Goal: Information Seeking & Learning: Learn about a topic

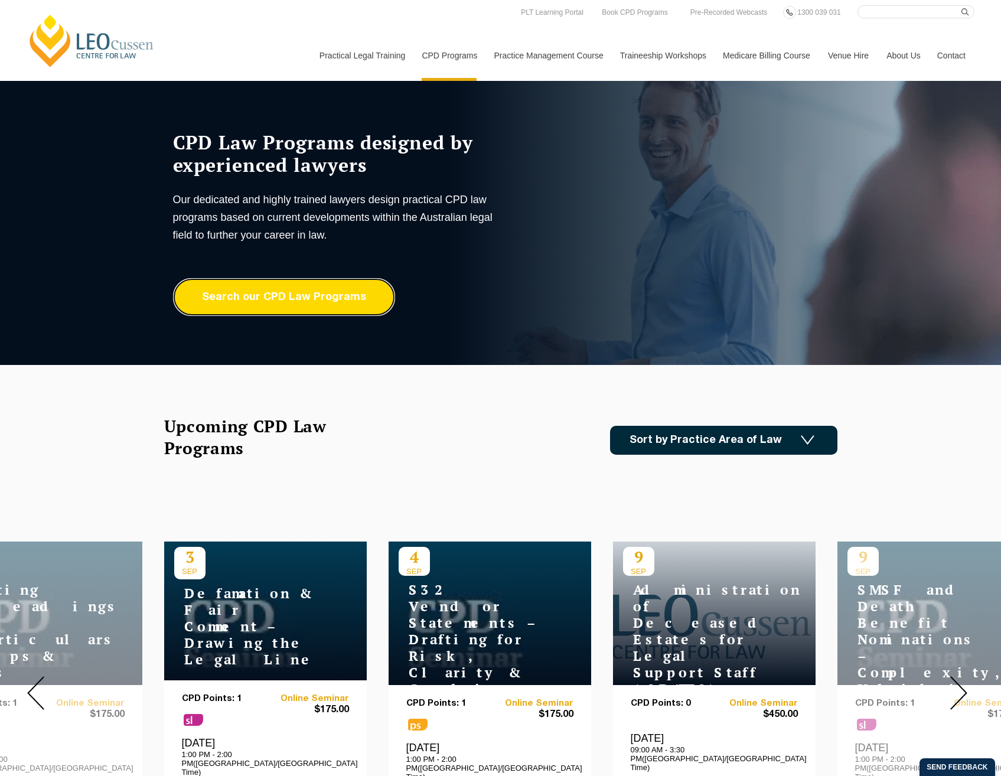
click at [341, 304] on link "Search our CPD Law Programs" at bounding box center [284, 297] width 222 height 38
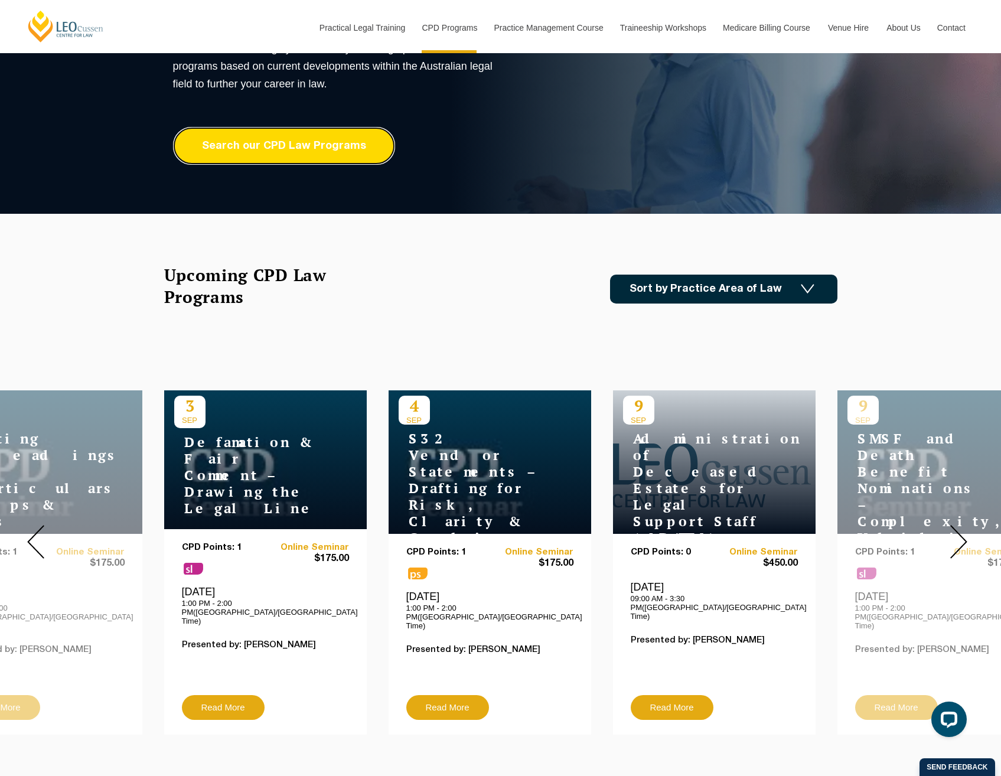
scroll to position [177, 0]
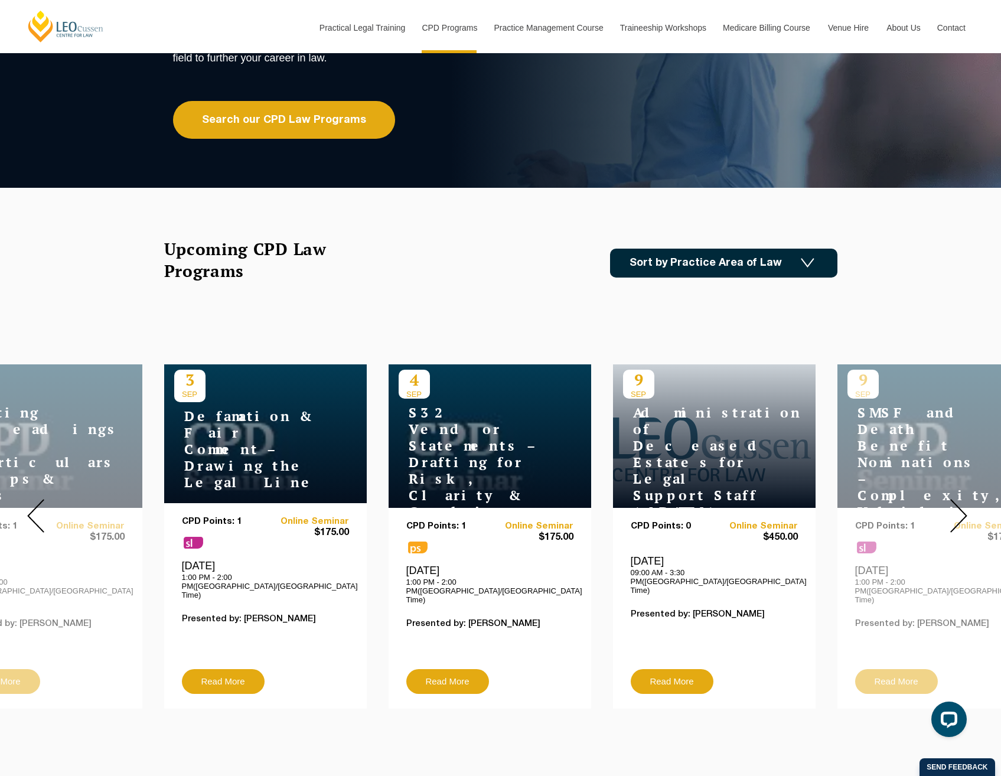
click at [968, 510] on div at bounding box center [958, 515] width 85 height 403
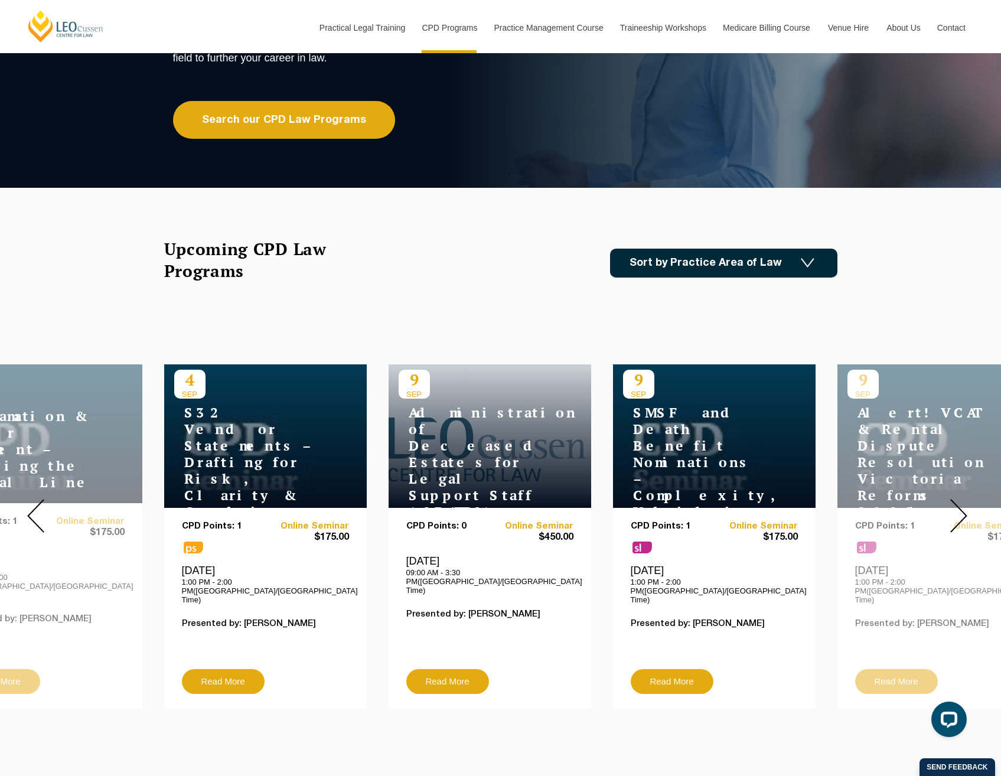
click at [968, 510] on div at bounding box center [958, 515] width 85 height 403
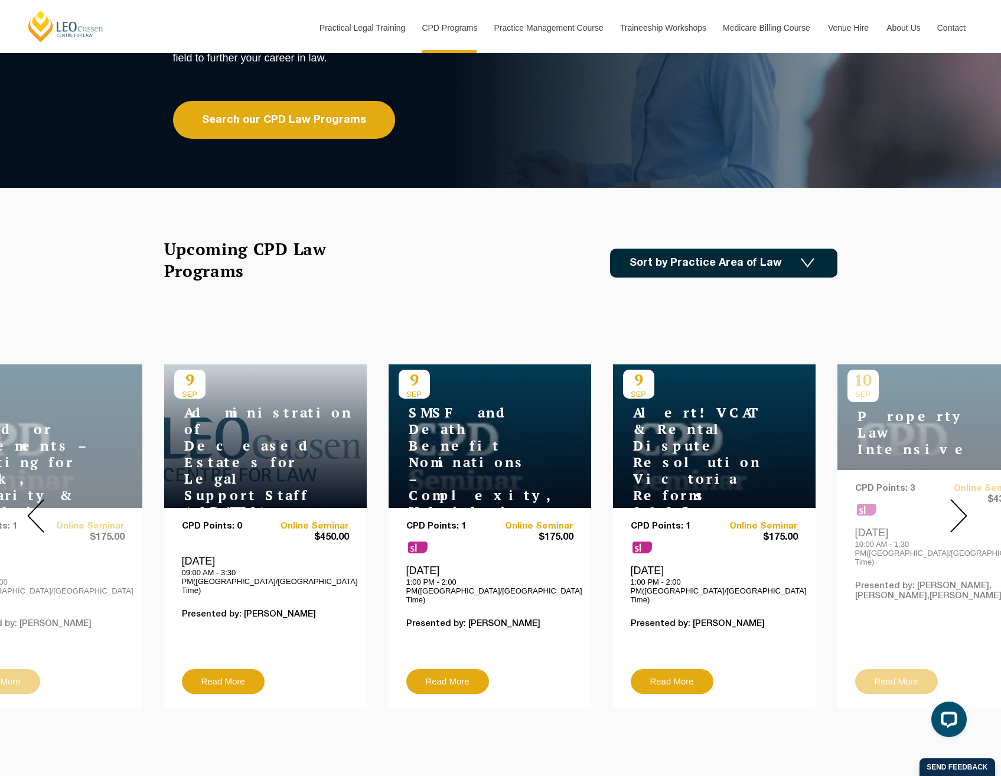
click at [968, 510] on div at bounding box center [958, 515] width 85 height 403
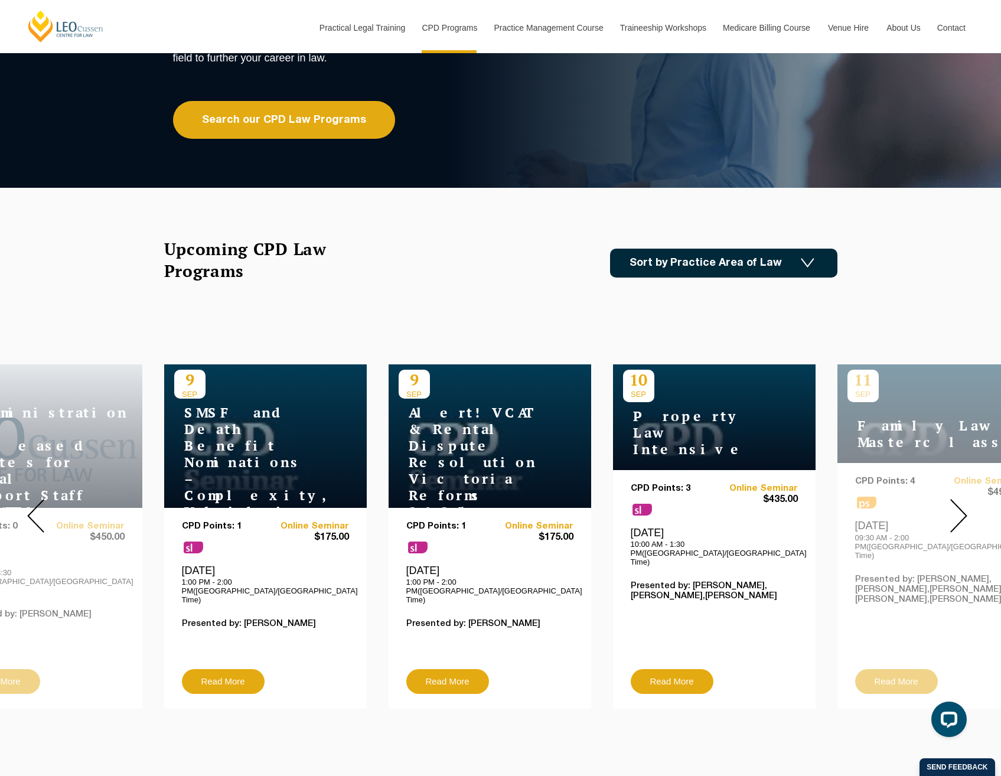
click at [961, 512] on img at bounding box center [959, 516] width 17 height 34
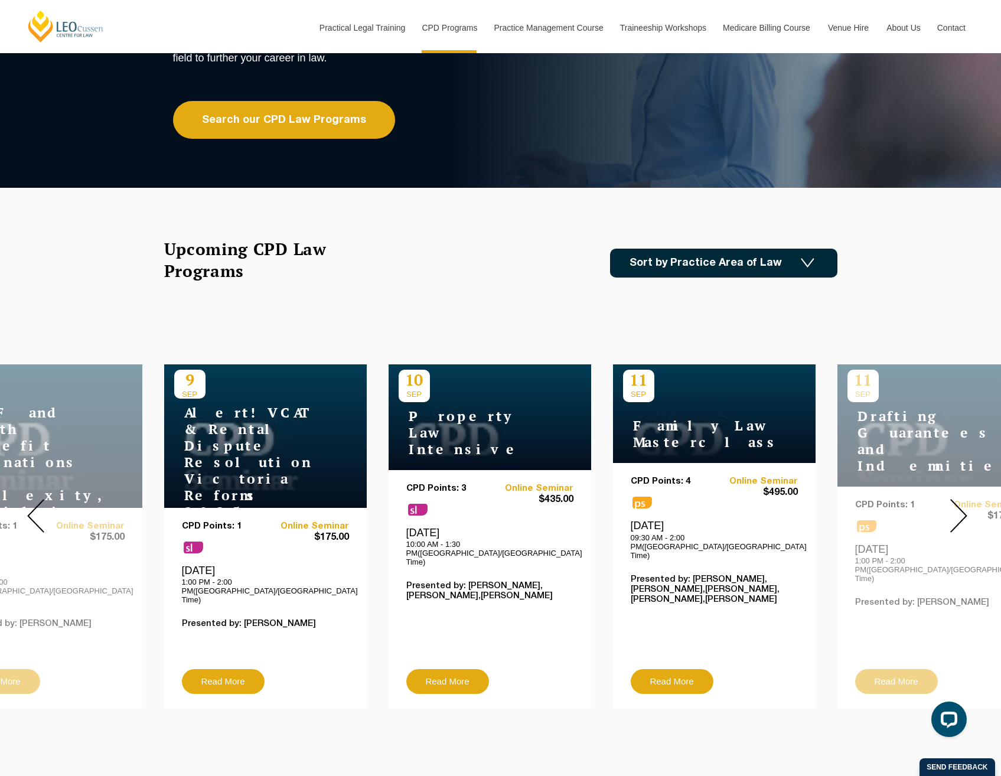
click at [961, 512] on img at bounding box center [959, 516] width 17 height 34
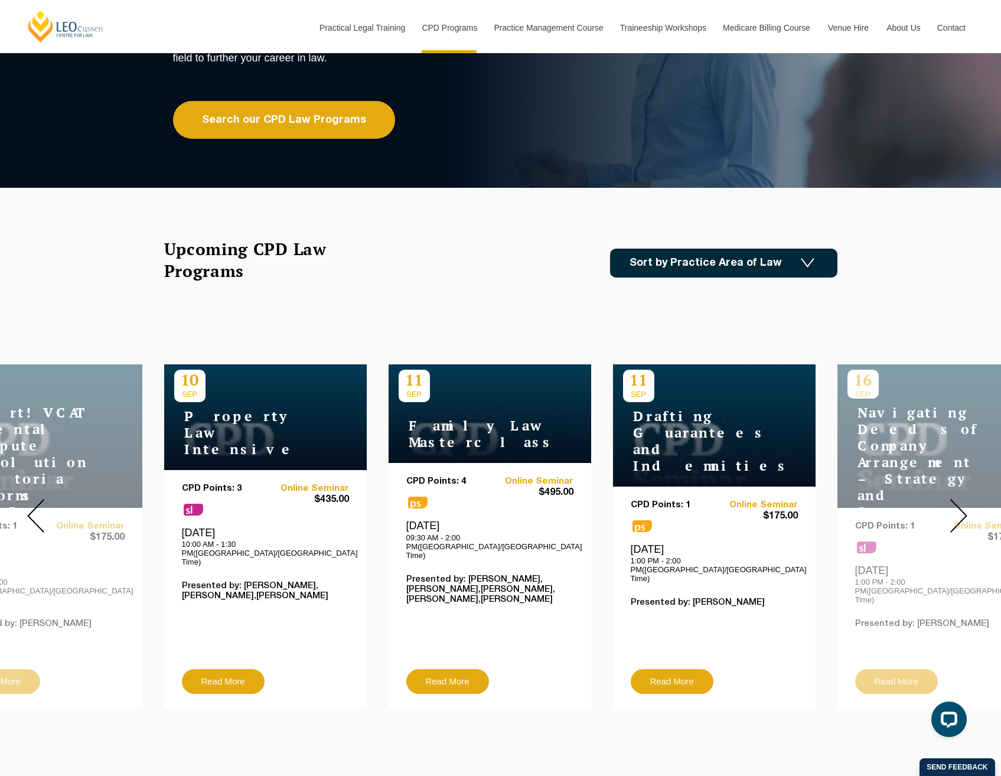
click at [961, 512] on img at bounding box center [959, 516] width 17 height 34
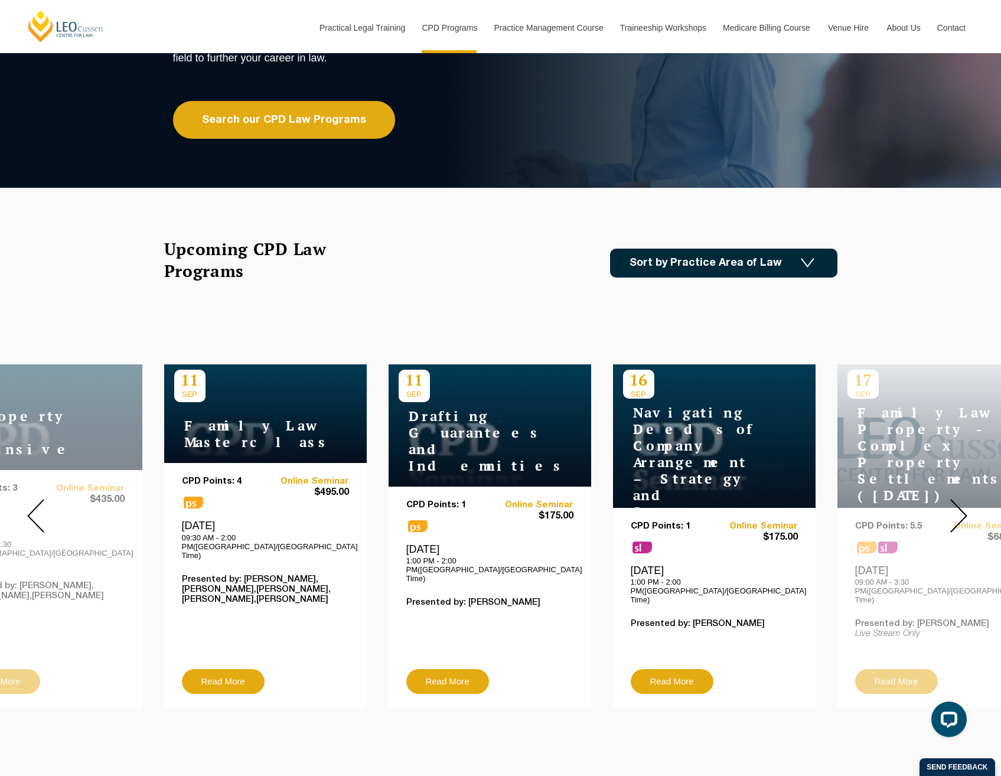
click at [961, 512] on img at bounding box center [959, 516] width 17 height 34
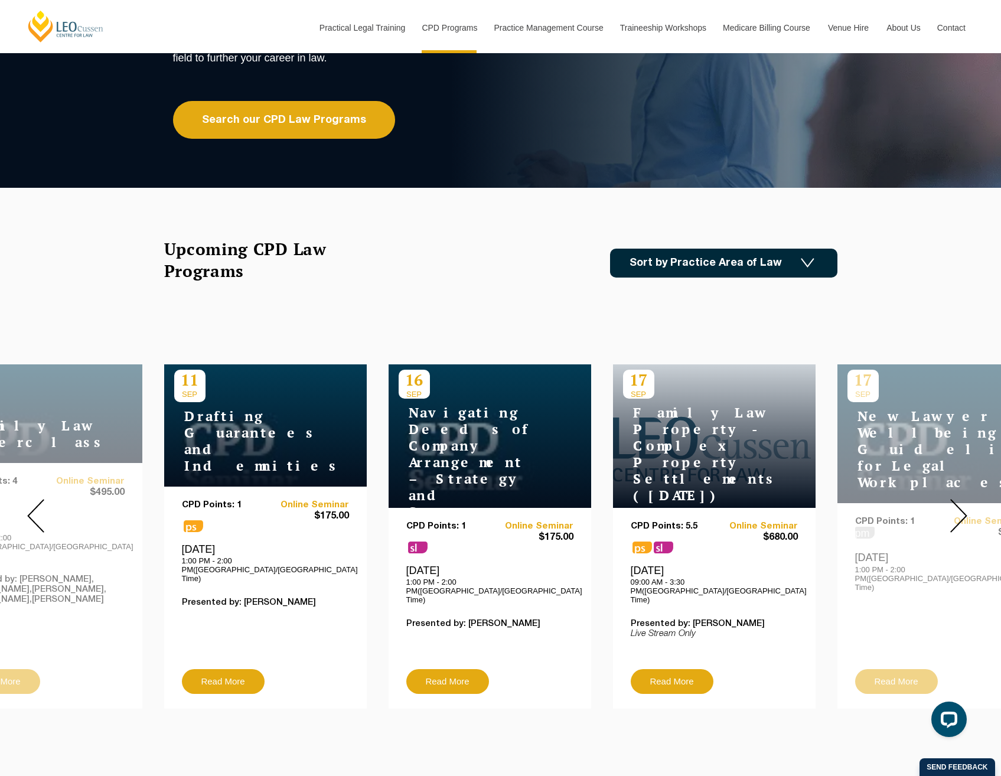
click at [961, 512] on img at bounding box center [959, 516] width 17 height 34
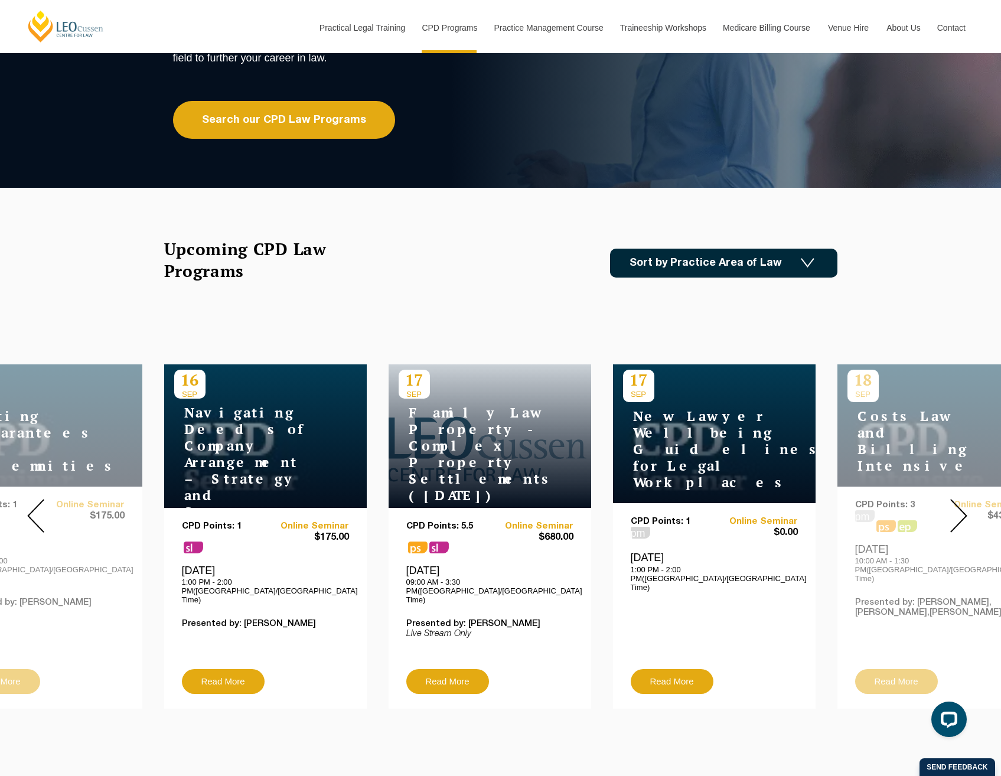
click at [961, 512] on img at bounding box center [959, 516] width 17 height 34
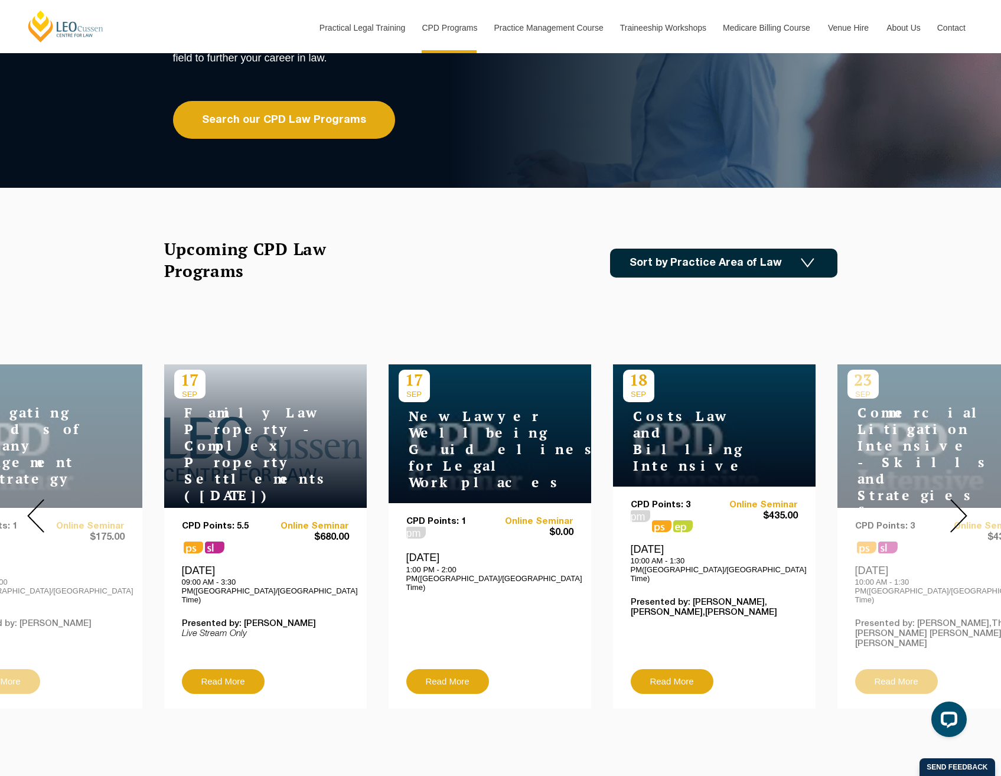
click at [961, 512] on img at bounding box center [959, 516] width 17 height 34
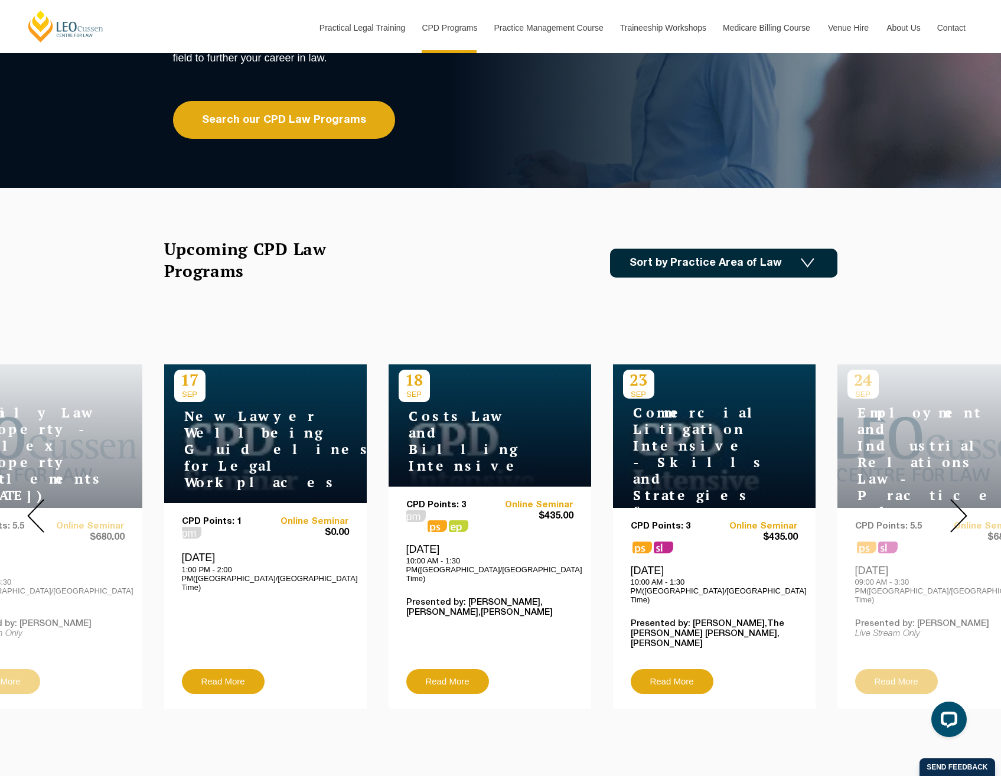
click at [961, 512] on img at bounding box center [959, 516] width 17 height 34
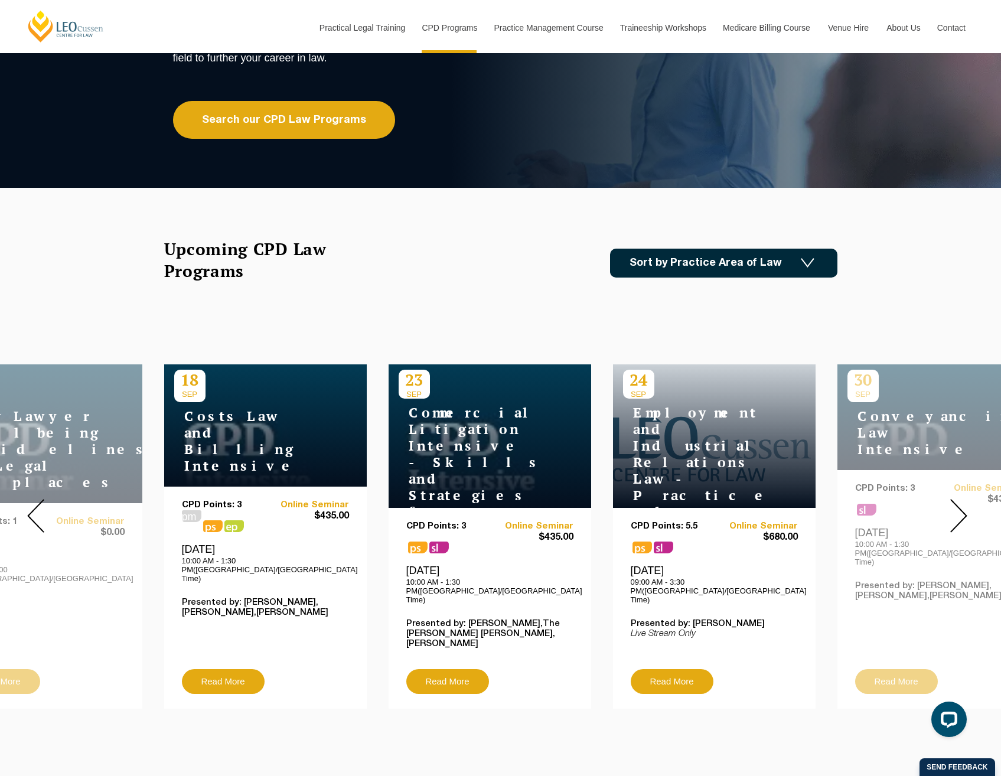
click at [961, 512] on img at bounding box center [959, 516] width 17 height 34
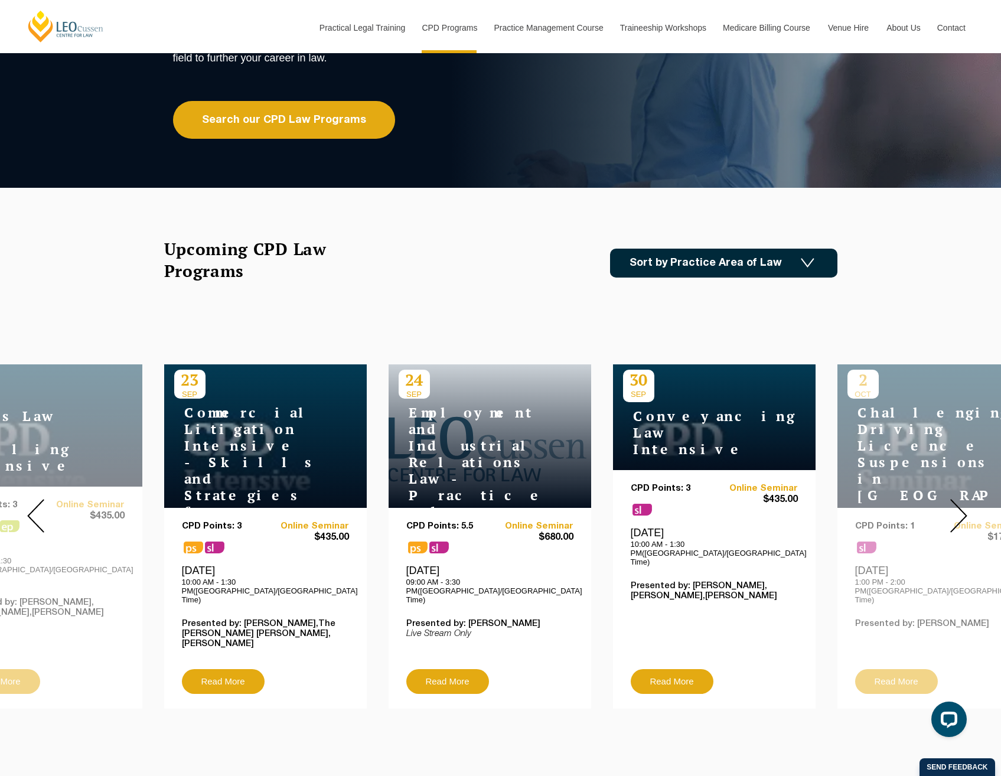
click at [961, 512] on img at bounding box center [959, 516] width 17 height 34
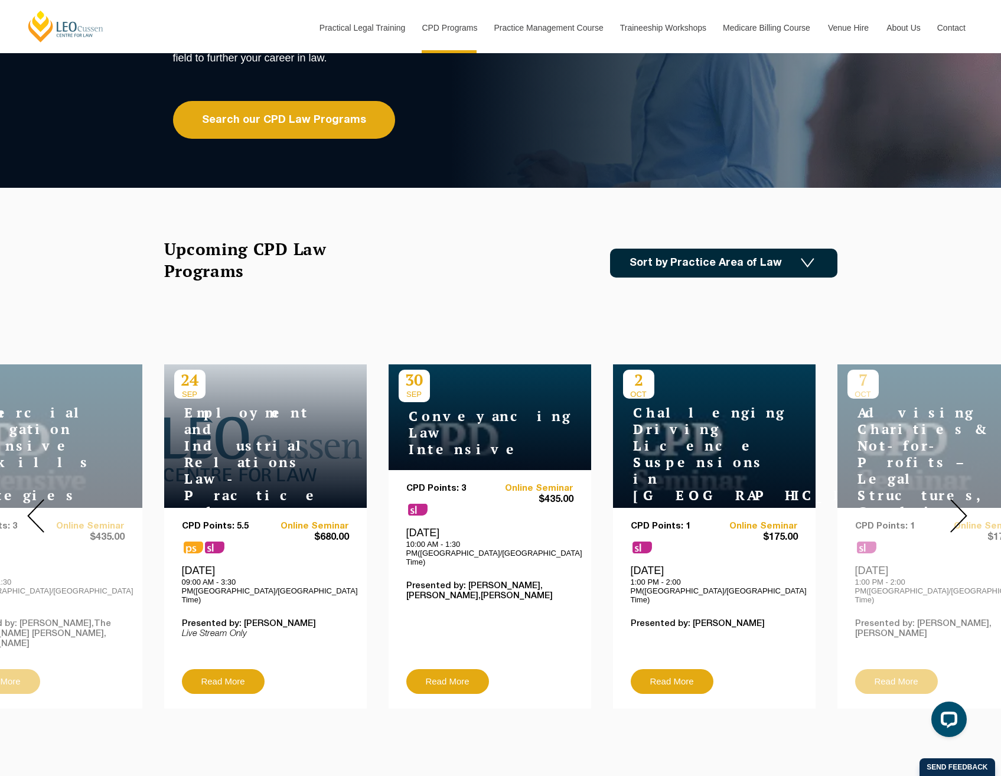
click at [961, 512] on img at bounding box center [959, 516] width 17 height 34
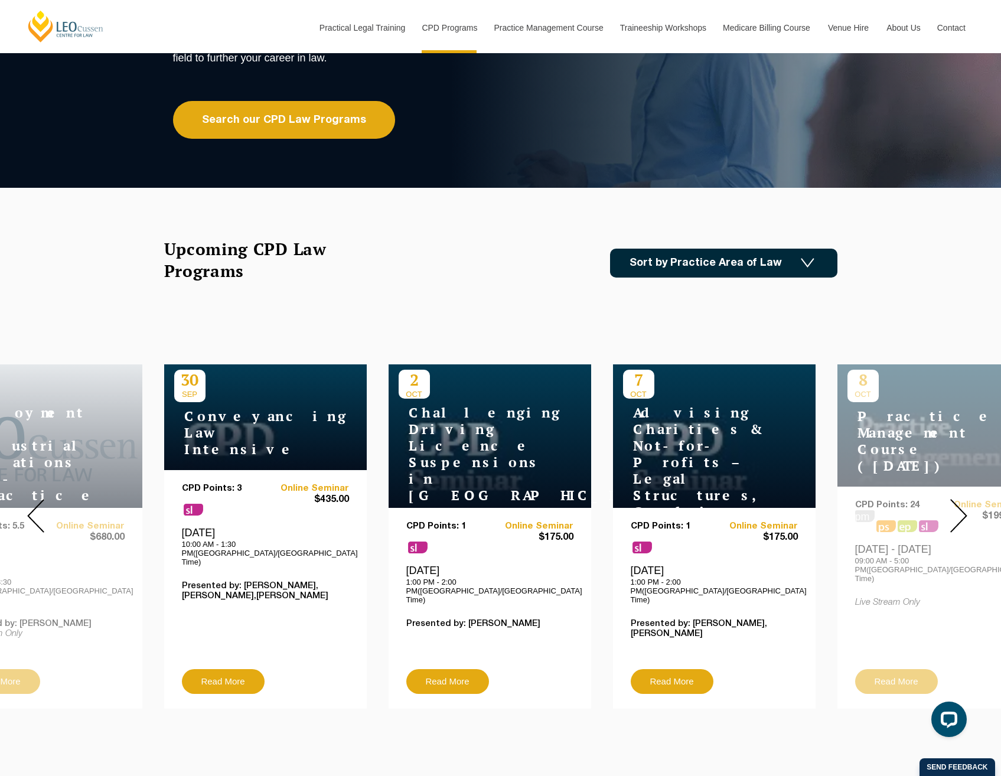
click at [961, 512] on img at bounding box center [959, 516] width 17 height 34
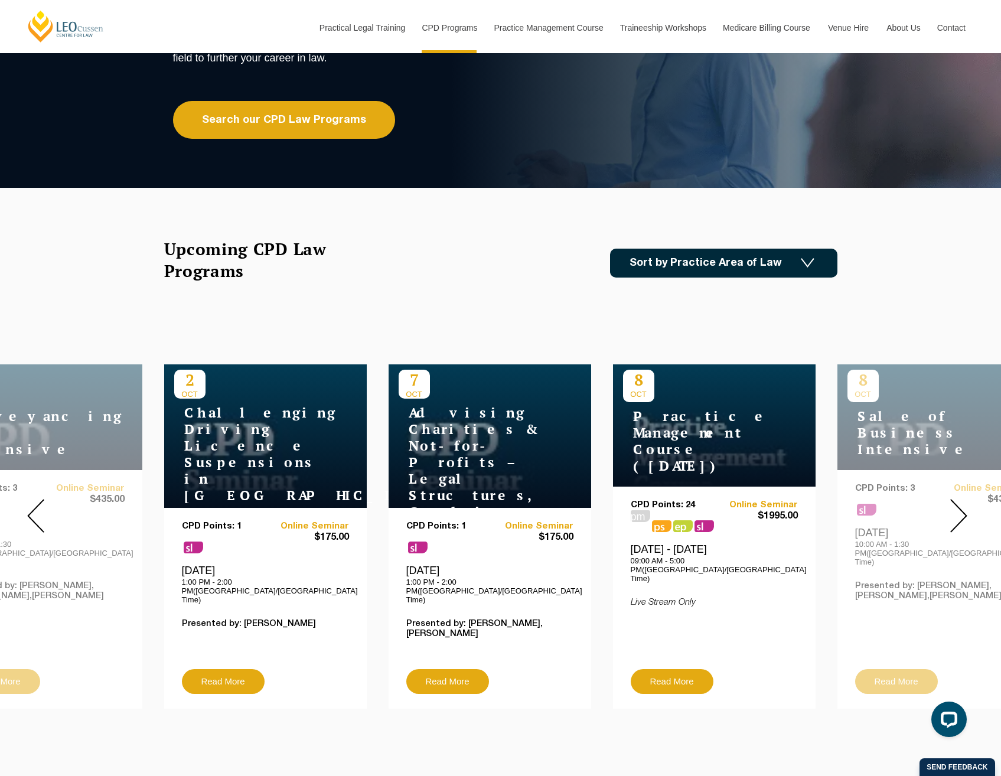
click at [961, 512] on img at bounding box center [959, 516] width 17 height 34
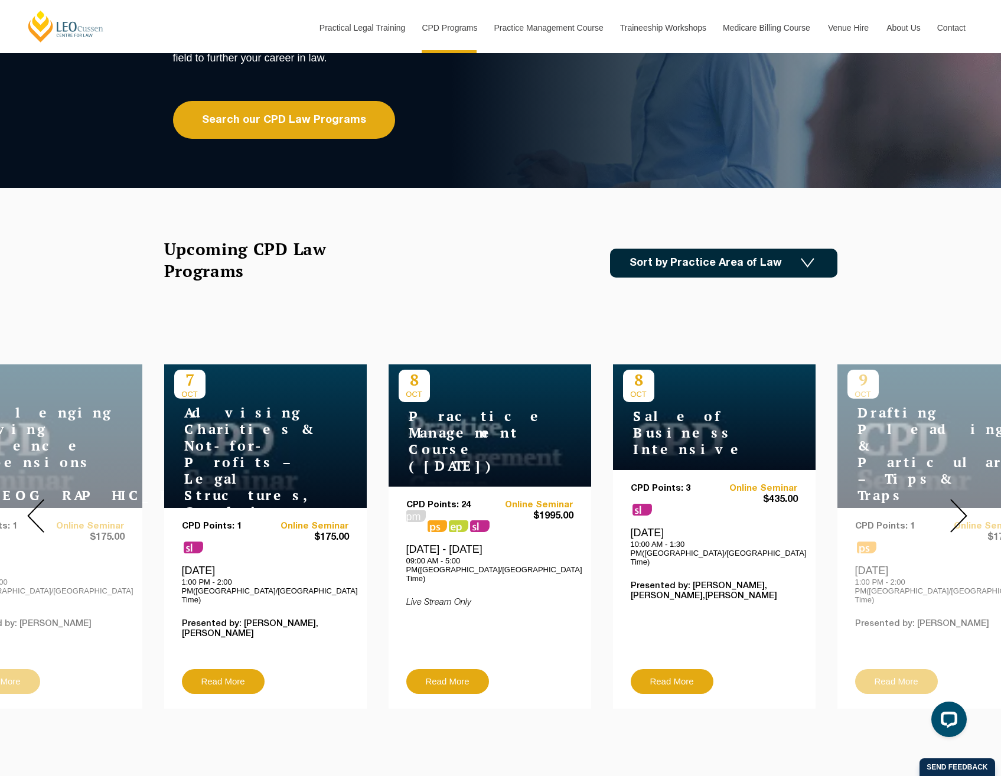
click at [961, 512] on img at bounding box center [959, 516] width 17 height 34
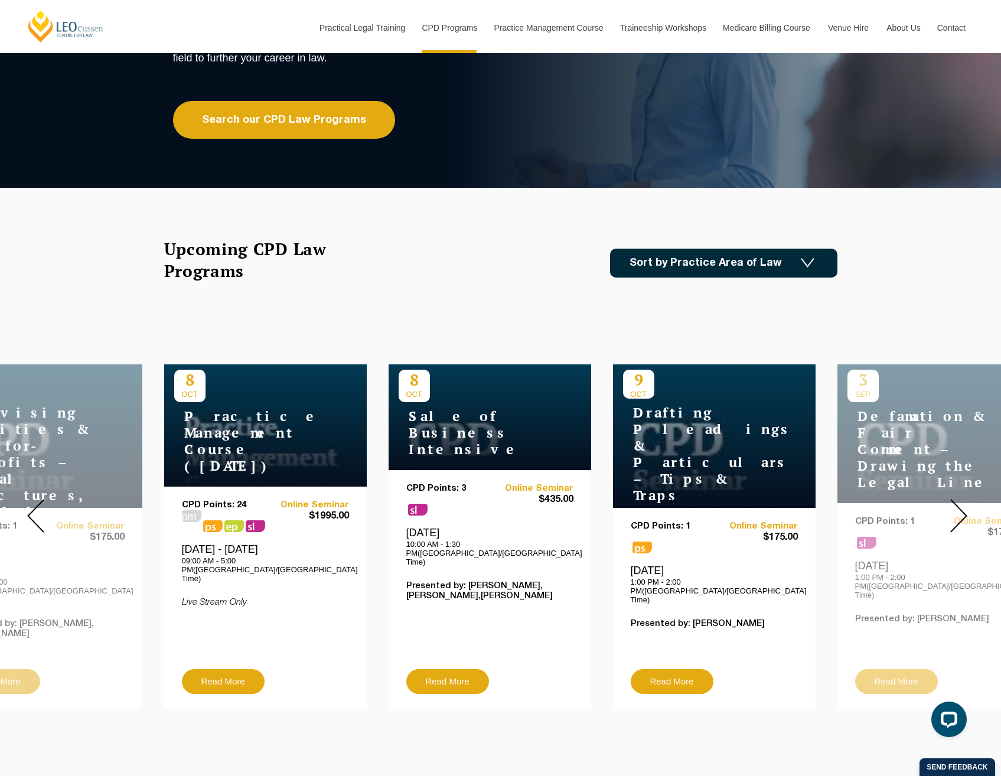
click at [961, 512] on img at bounding box center [959, 516] width 17 height 34
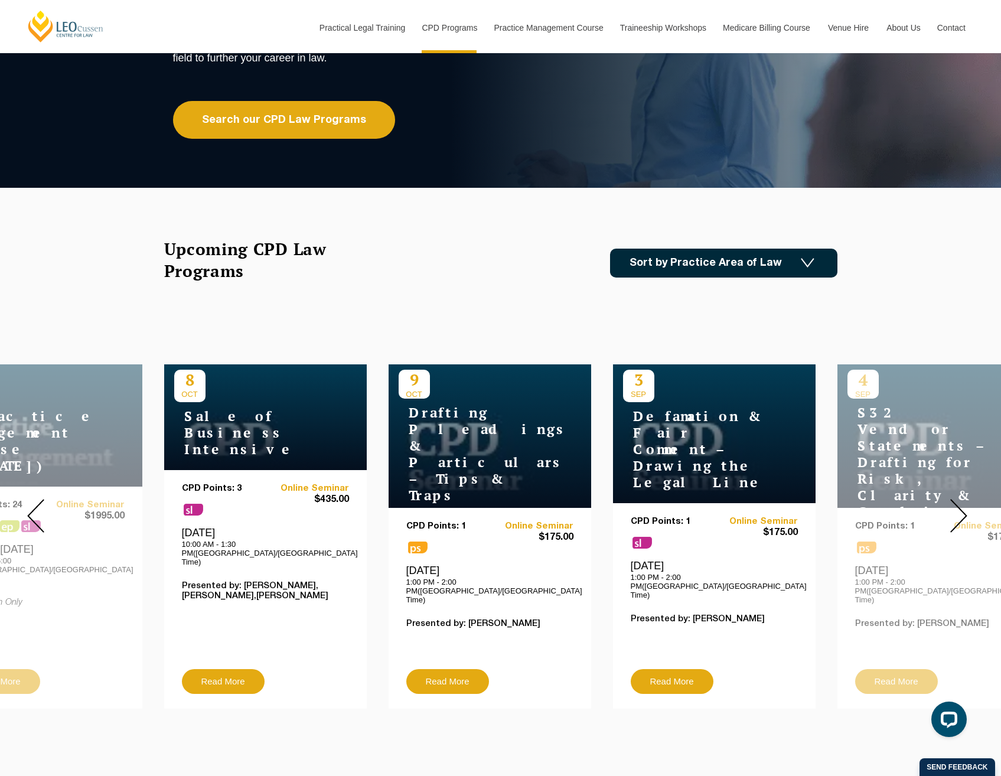
click at [961, 512] on img at bounding box center [959, 516] width 17 height 34
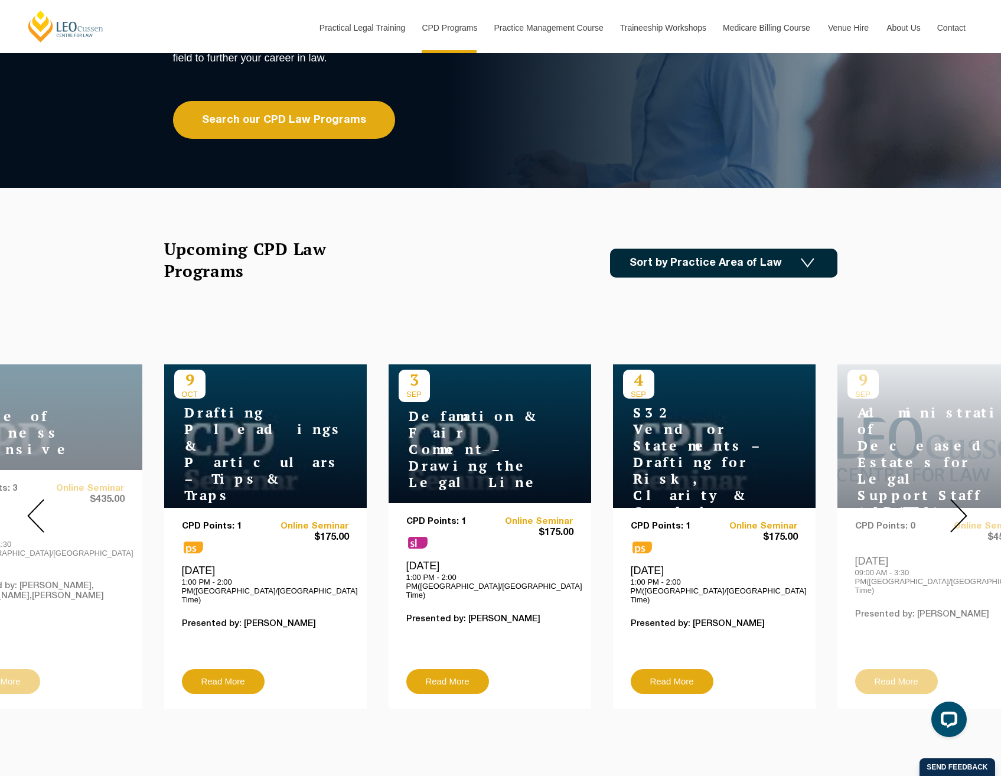
click at [961, 512] on img at bounding box center [959, 516] width 17 height 34
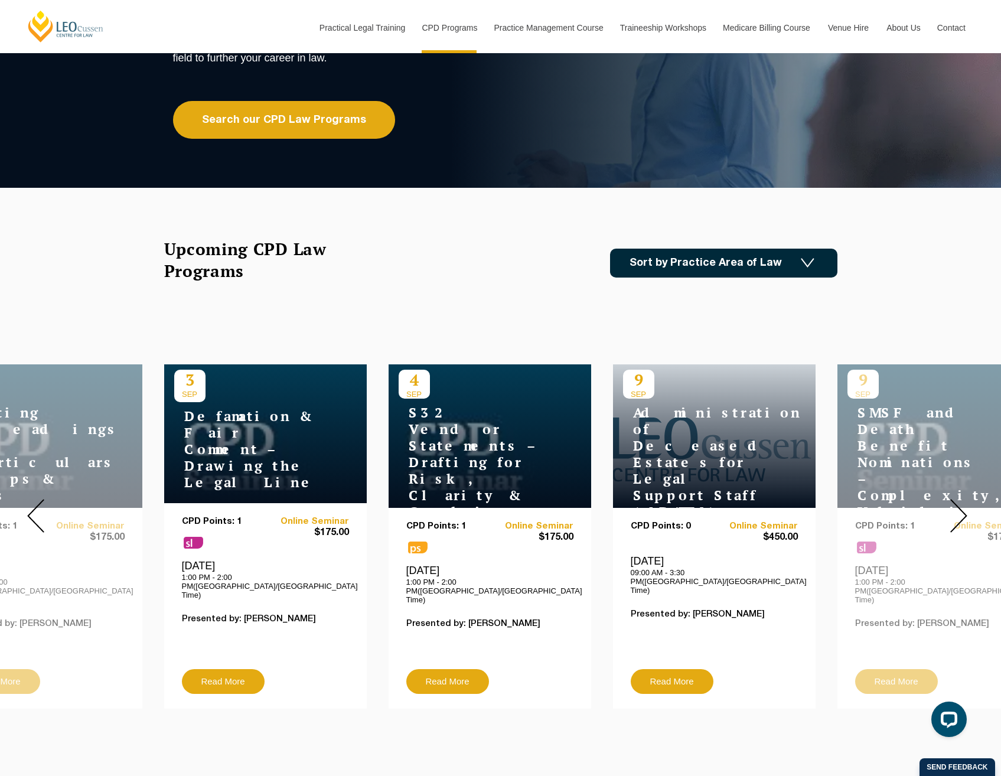
click at [961, 512] on img at bounding box center [959, 516] width 17 height 34
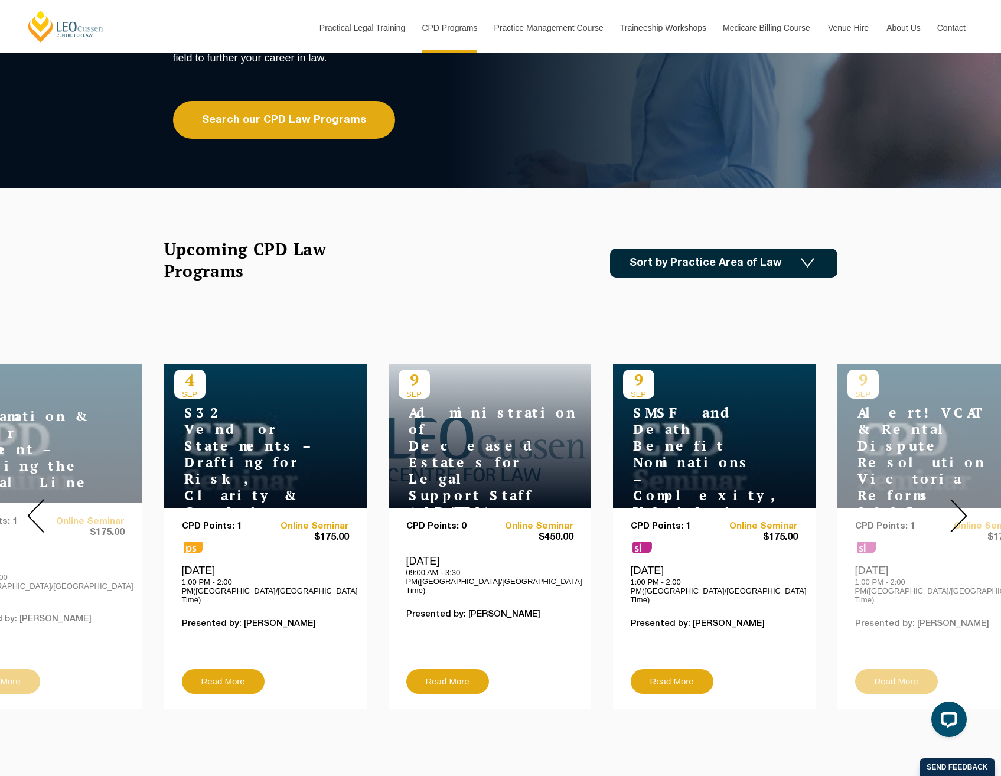
click at [961, 512] on img at bounding box center [959, 516] width 17 height 34
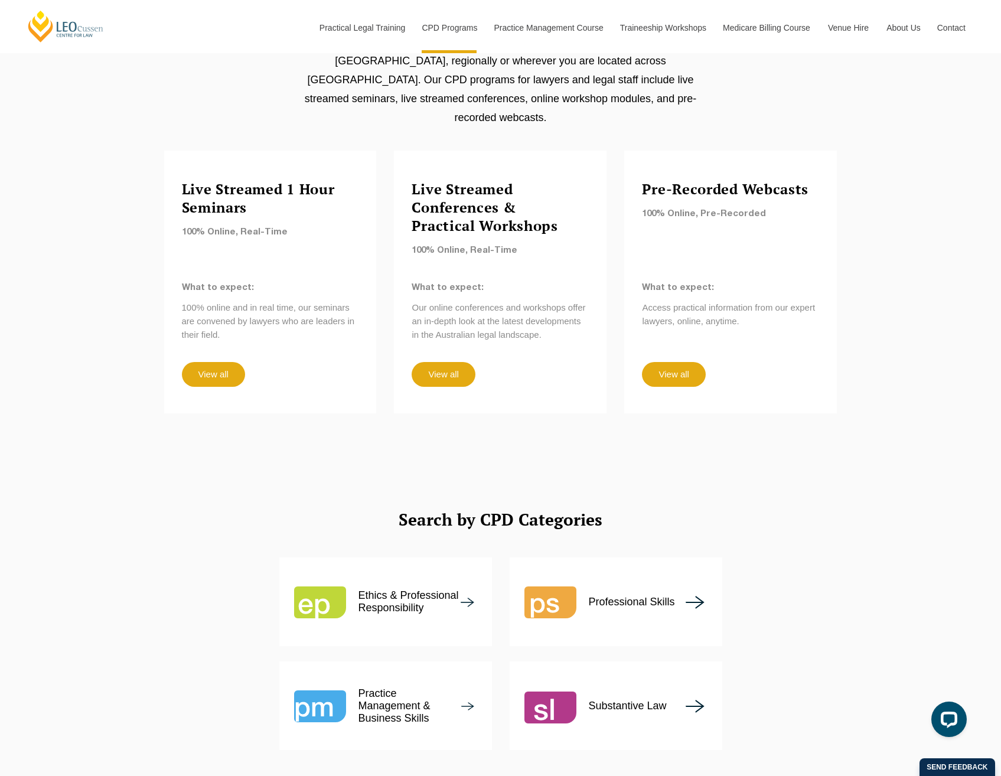
scroll to position [1063, 0]
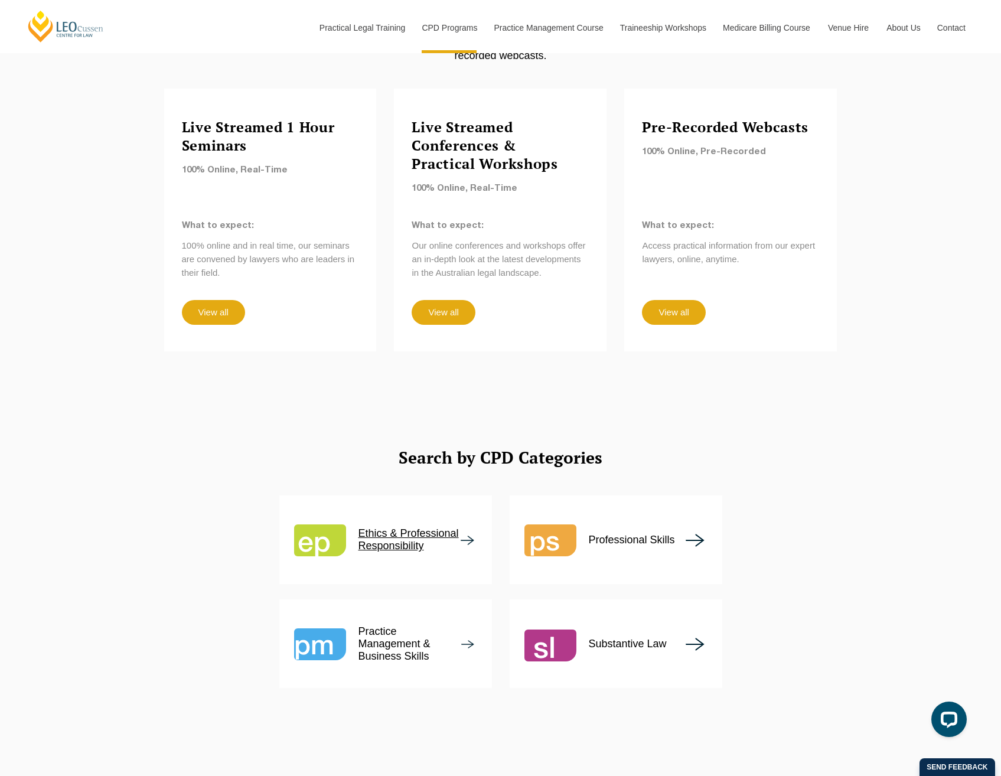
click at [406, 528] on p "Ethics & Professional Responsibility" at bounding box center [410, 540] width 102 height 25
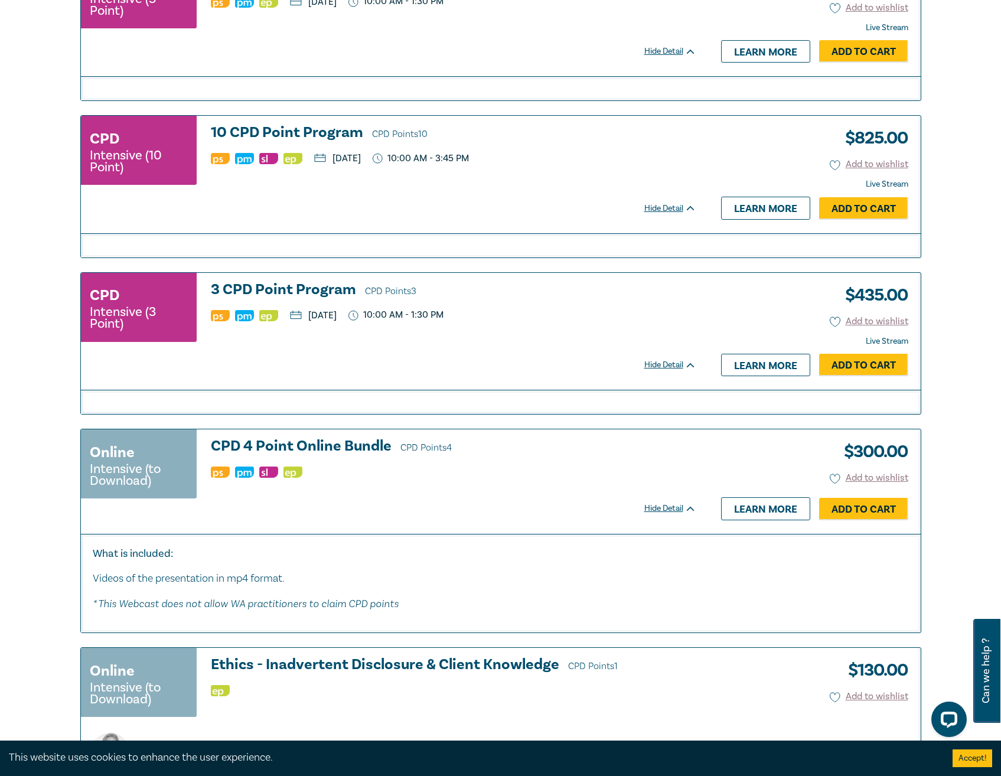
scroll to position [2954, 0]
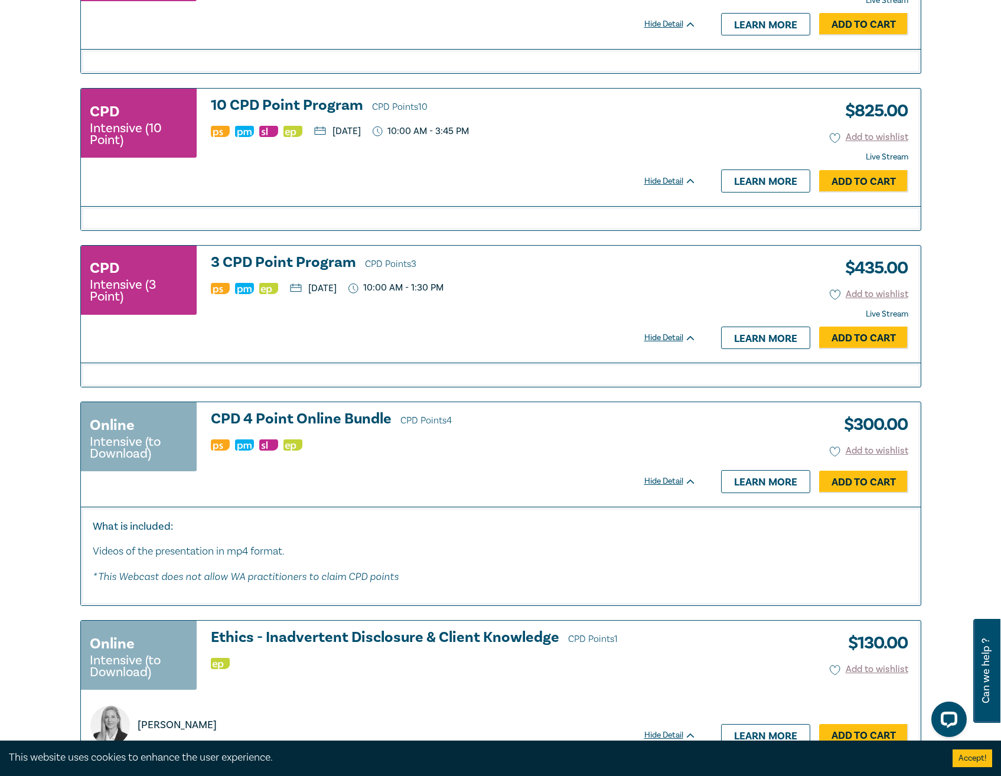
click at [772, 493] on link "Learn more" at bounding box center [765, 481] width 89 height 22
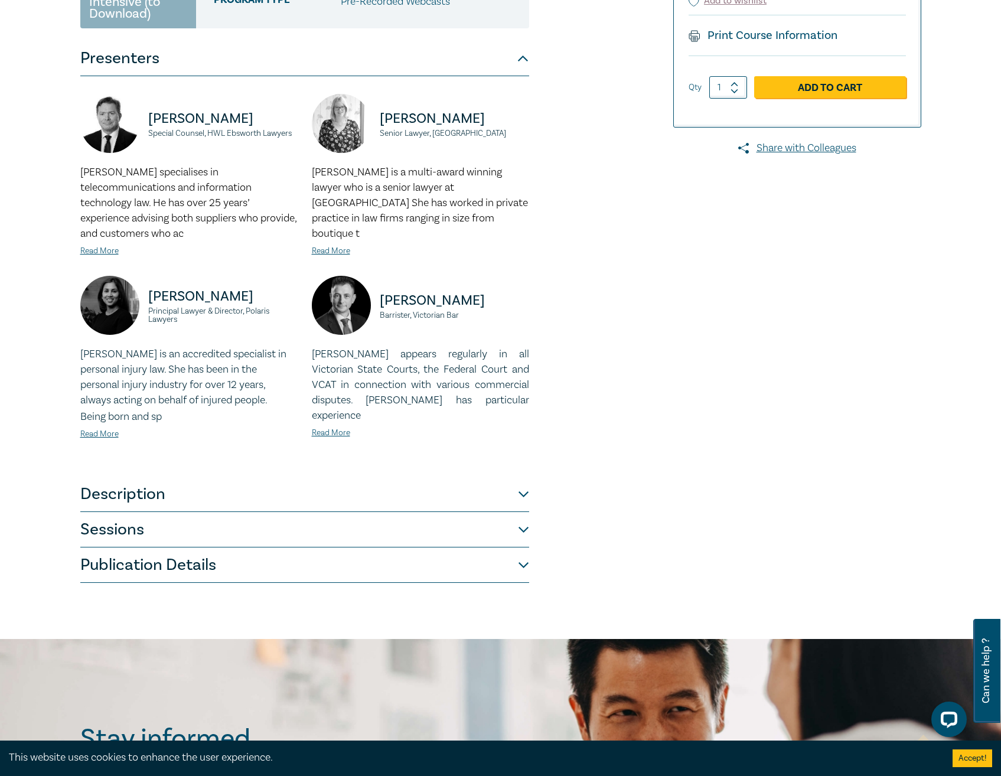
scroll to position [295, 0]
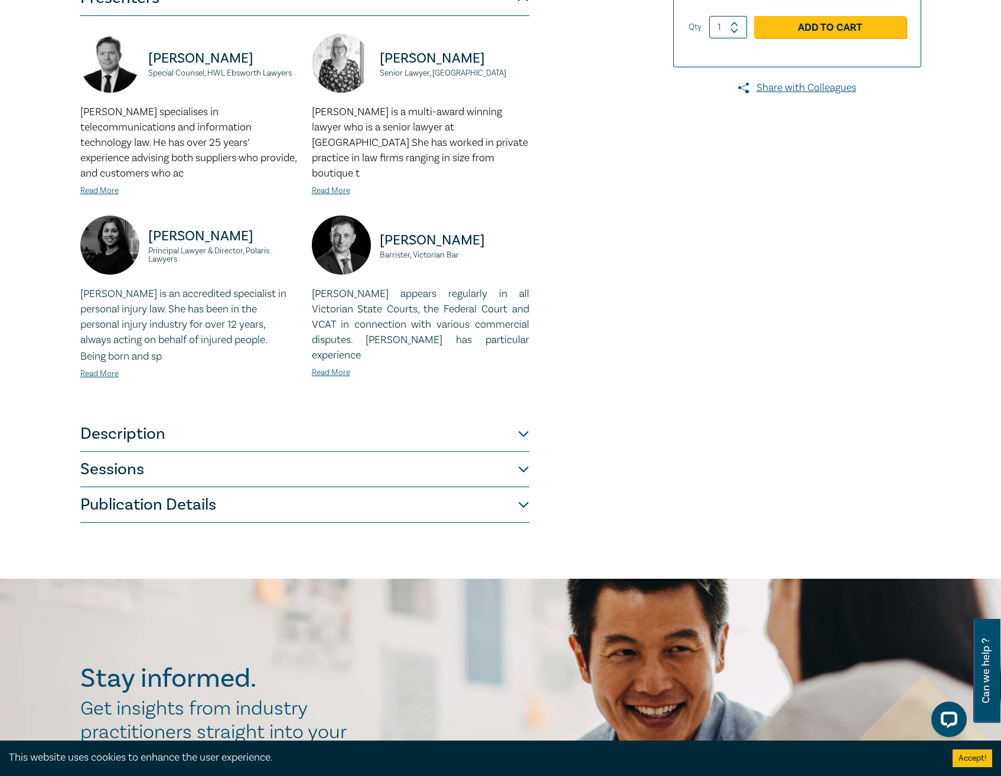
click at [532, 418] on div "CPD 4 Point Online Bundle O24013 Online Intensive (to Download) CPD Points 4 Po…" at bounding box center [358, 190] width 570 height 663
click at [523, 419] on button "Description" at bounding box center [304, 433] width 449 height 35
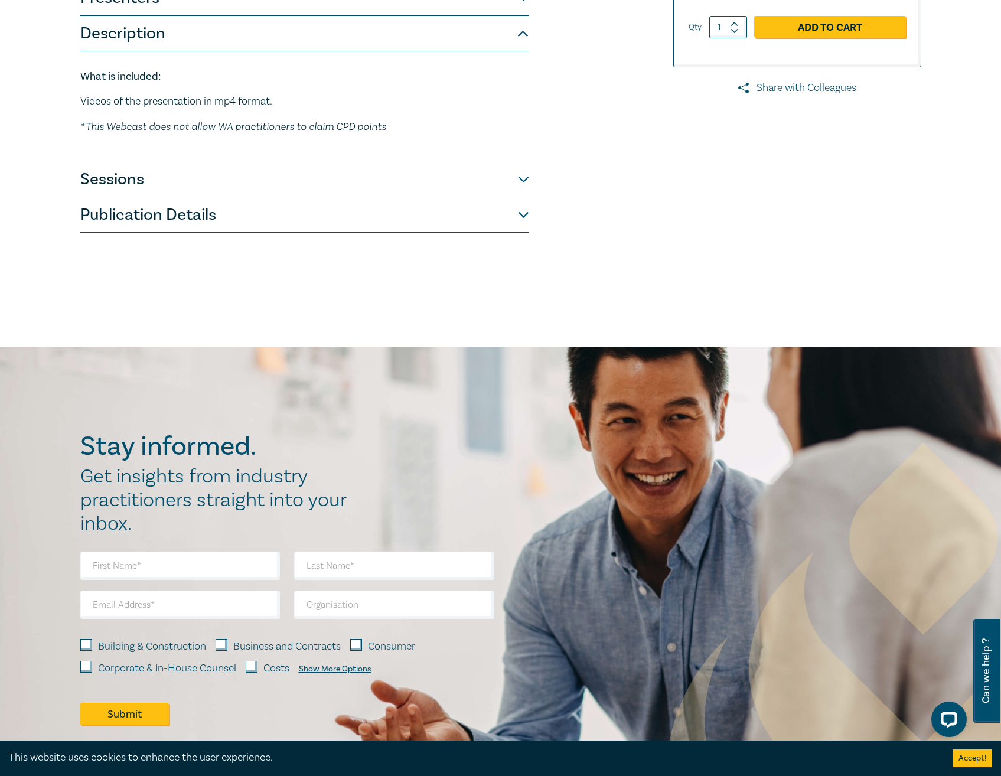
click at [516, 180] on button "Sessions" at bounding box center [304, 179] width 449 height 35
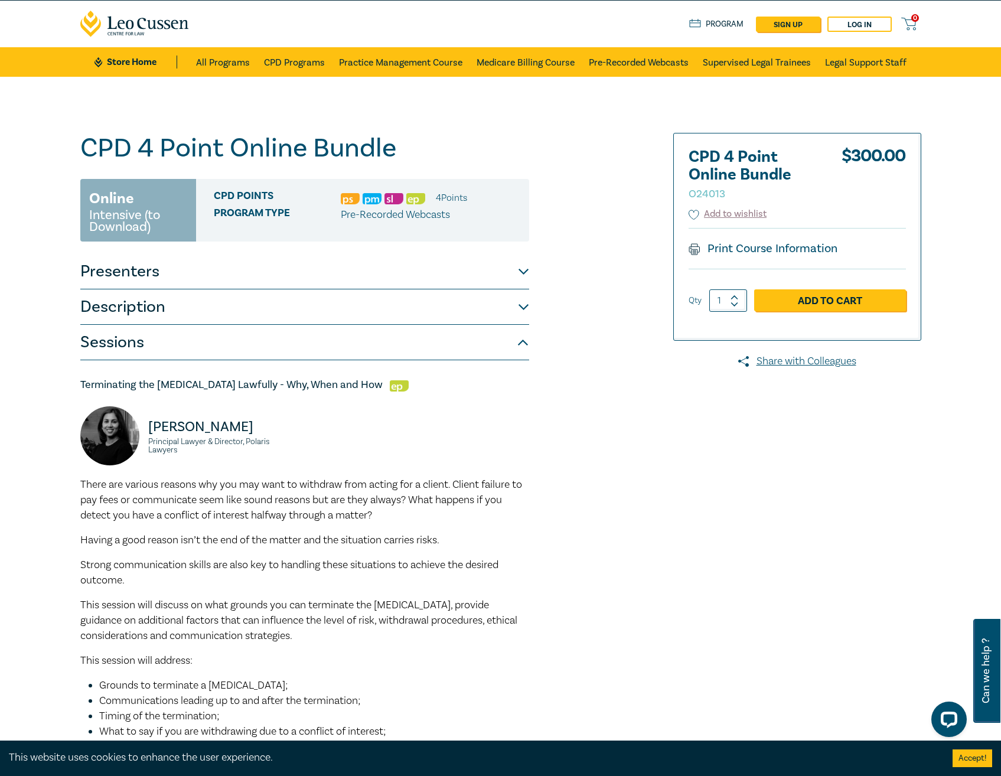
scroll to position [0, 0]
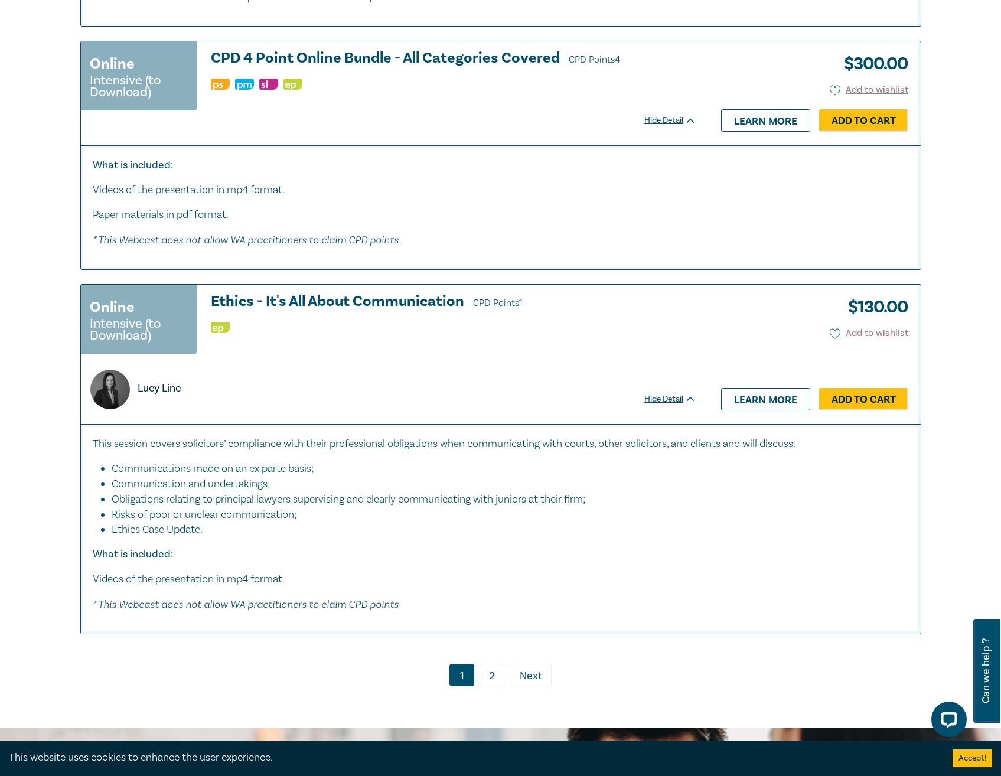
scroll to position [4490, 0]
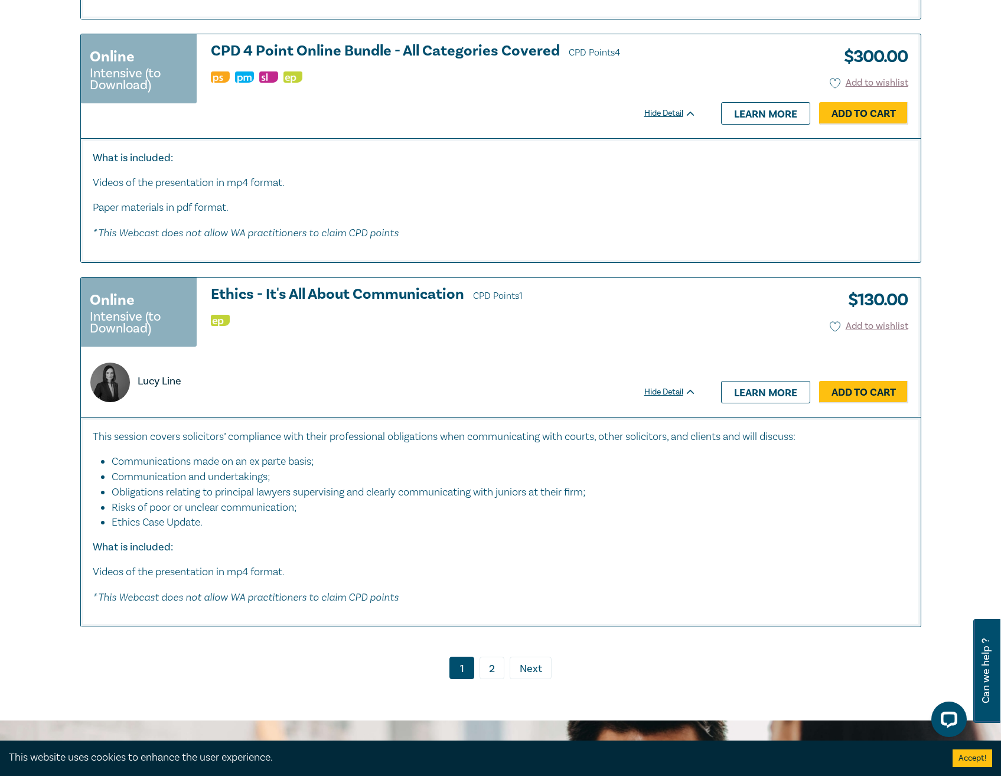
click at [490, 679] on link "2" at bounding box center [492, 668] width 25 height 22
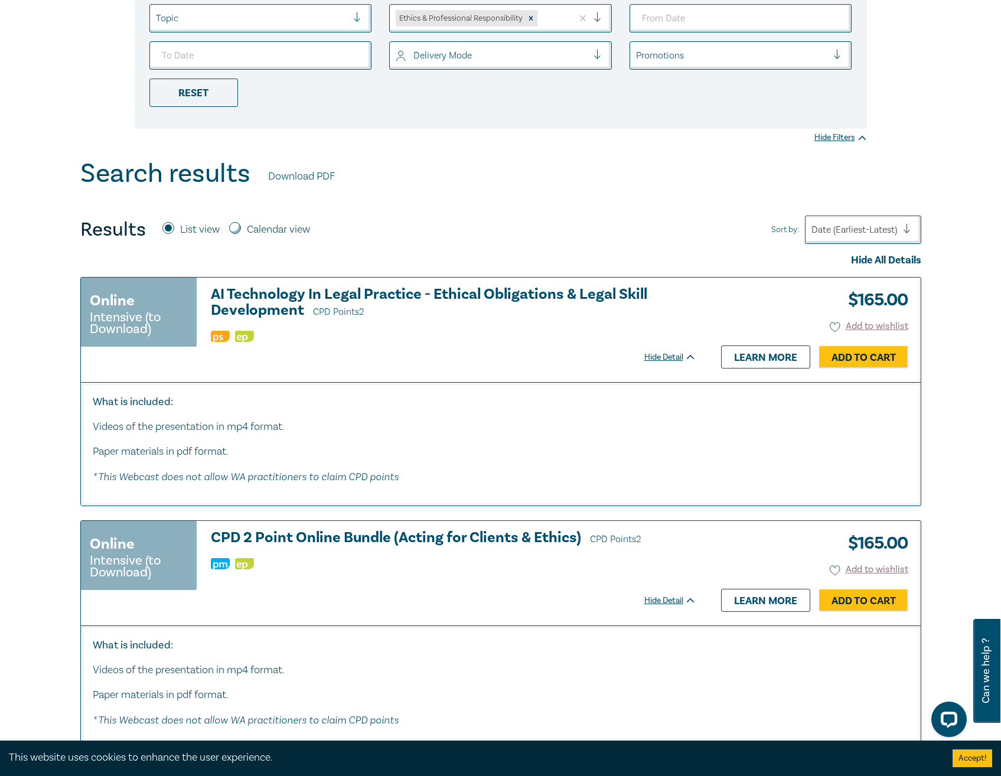
scroll to position [273, 0]
